Goal: Browse casually

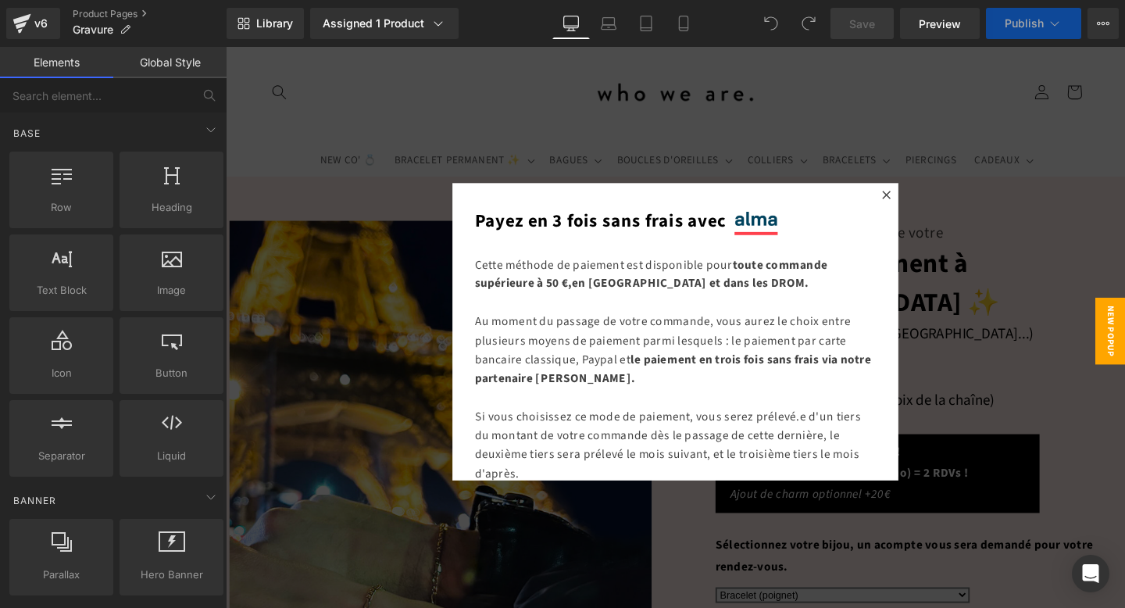
click at [720, 89] on div at bounding box center [699, 346] width 946 height 598
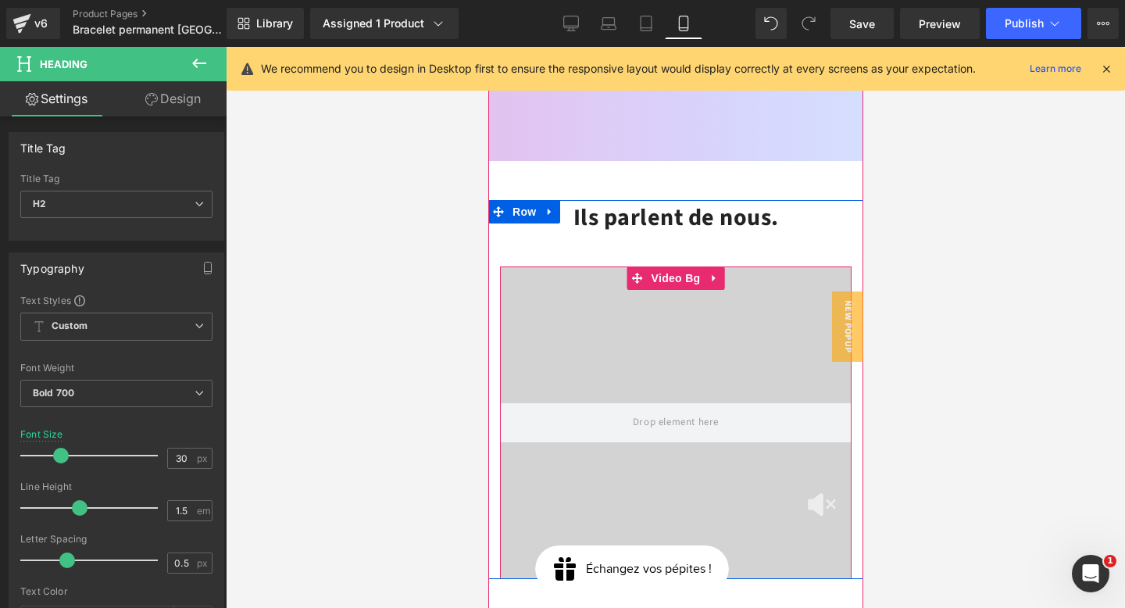
click at [671, 462] on video at bounding box center [675, 405] width 556 height 278
